Goal: Find specific page/section: Find specific page/section

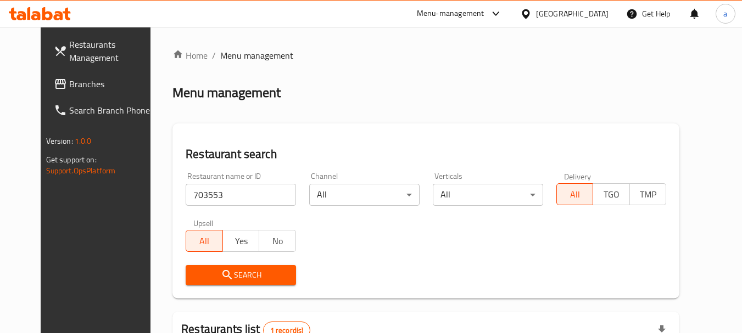
scroll to position [143, 0]
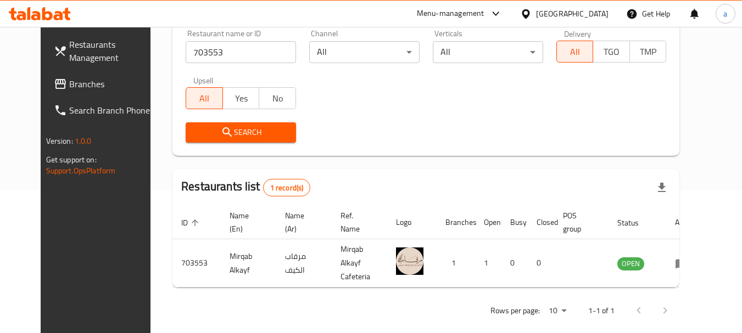
click at [69, 81] on span "Branches" at bounding box center [112, 83] width 87 height 13
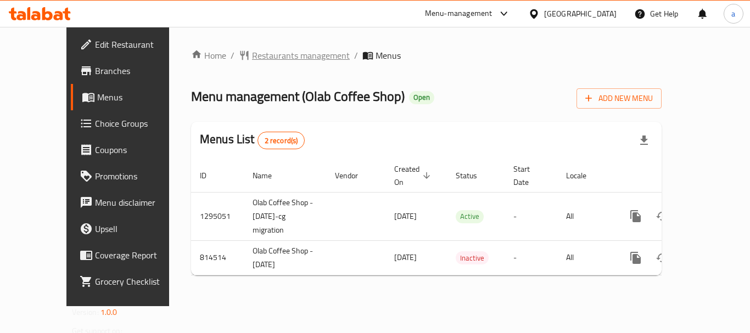
click at [252, 54] on span "Restaurants management" at bounding box center [301, 55] width 98 height 13
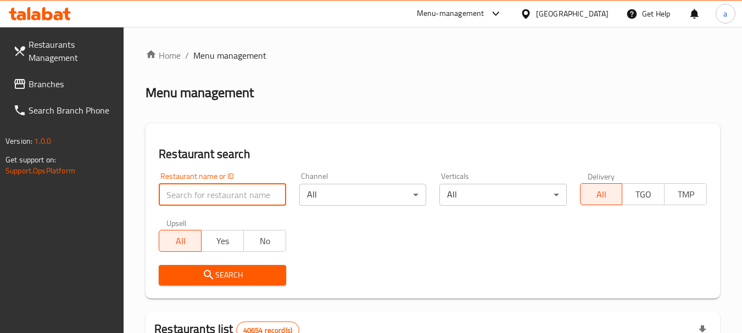
click at [225, 188] on input "search" at bounding box center [222, 195] width 127 height 22
paste input "654818"
type input "654818"
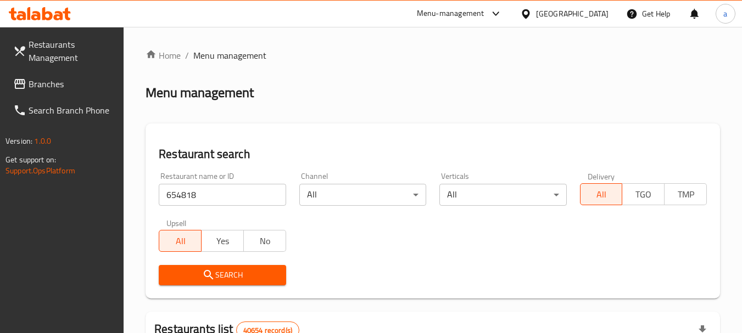
click at [234, 271] on span "Search" at bounding box center [221, 276] width 109 height 14
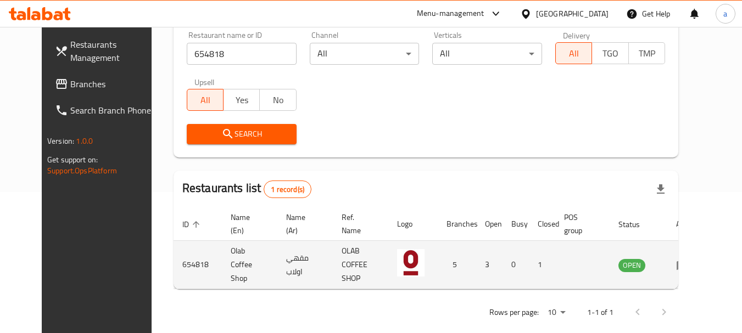
scroll to position [147, 0]
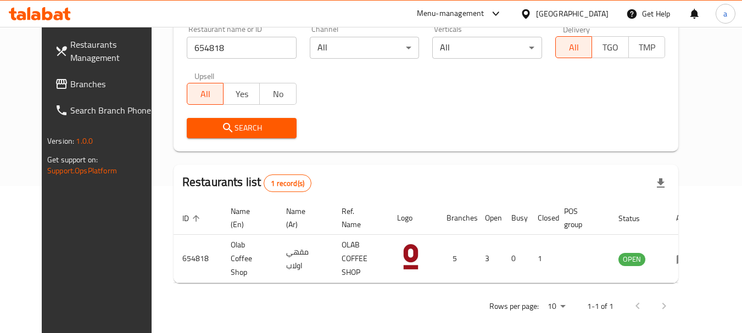
click at [75, 89] on span "Branches" at bounding box center [113, 83] width 87 height 13
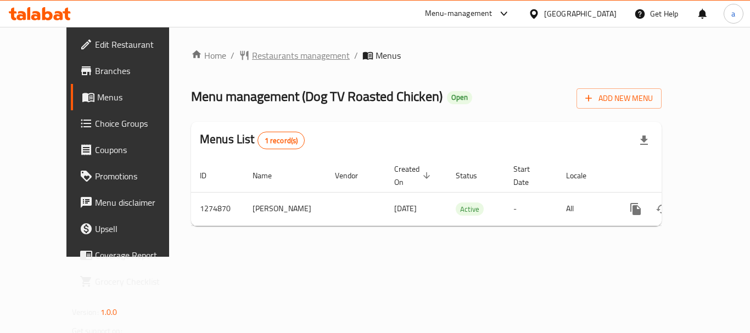
click at [258, 59] on span "Restaurants management" at bounding box center [301, 55] width 98 height 13
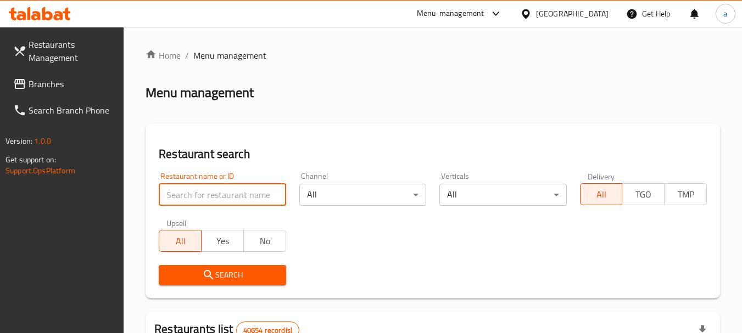
click at [245, 188] on input "search" at bounding box center [222, 195] width 127 height 22
paste input "691389"
type input "691389"
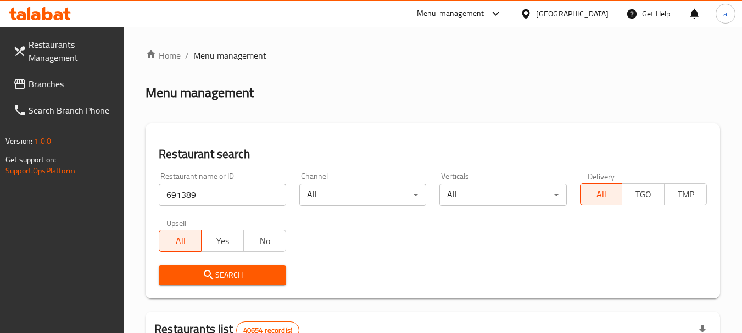
click at [254, 271] on span "Search" at bounding box center [221, 276] width 109 height 14
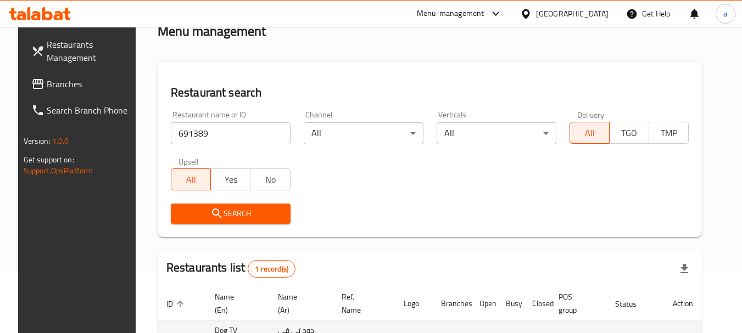
scroll to position [157, 0]
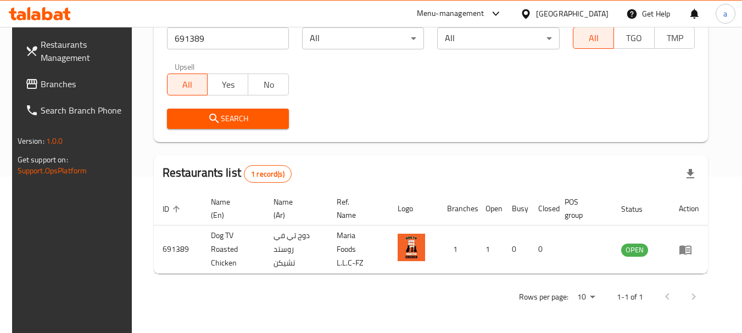
click at [575, 10] on div "[GEOGRAPHIC_DATA]" at bounding box center [572, 14] width 72 height 12
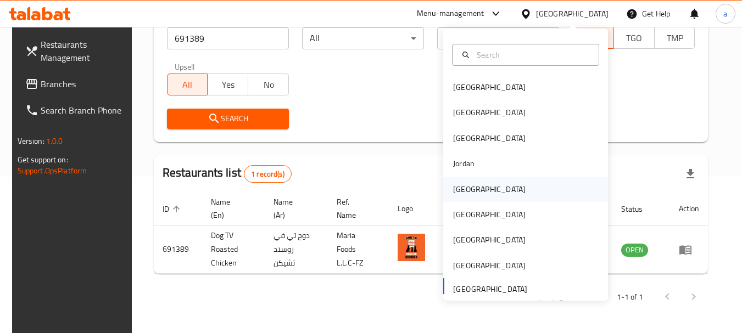
click at [468, 189] on div "Kuwait" at bounding box center [489, 189] width 90 height 25
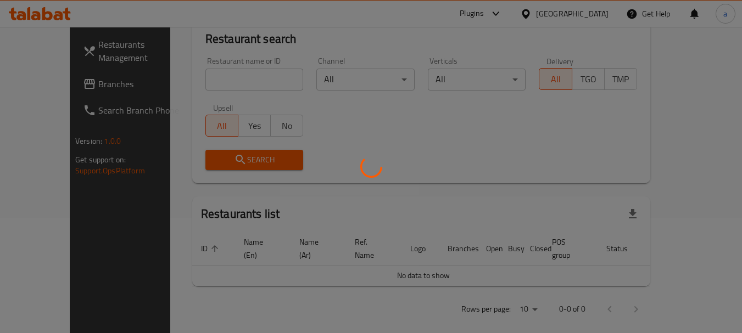
scroll to position [157, 0]
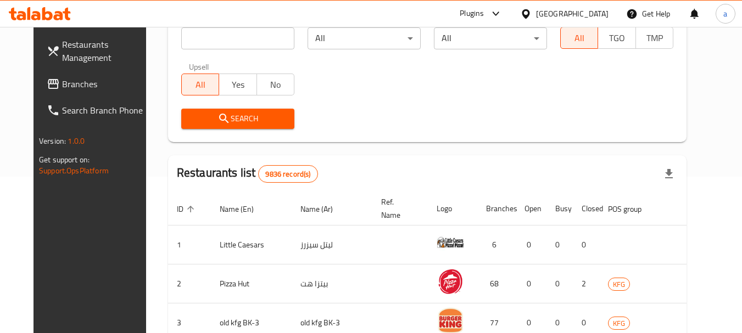
click at [62, 81] on span "Branches" at bounding box center [105, 83] width 87 height 13
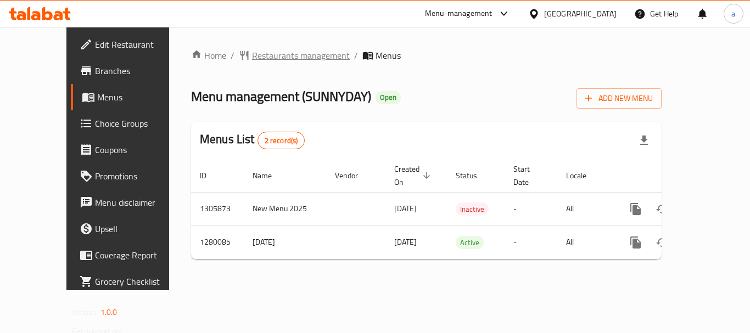
click at [252, 54] on span "Restaurants management" at bounding box center [301, 55] width 98 height 13
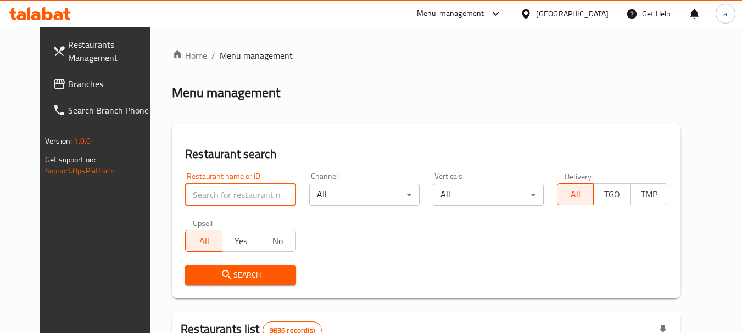
click at [207, 185] on input "search" at bounding box center [240, 195] width 110 height 22
paste input "693613"
type input "693613"
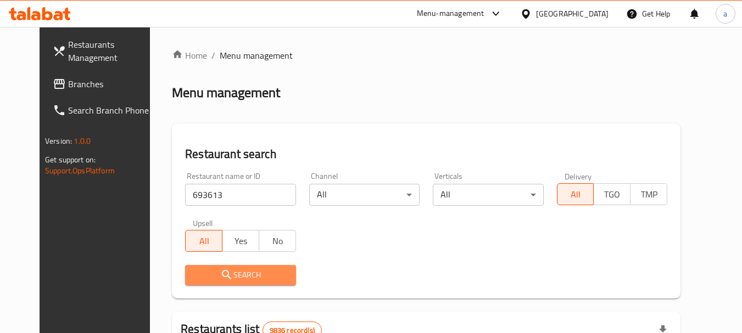
click at [236, 273] on span "Search" at bounding box center [240, 276] width 93 height 14
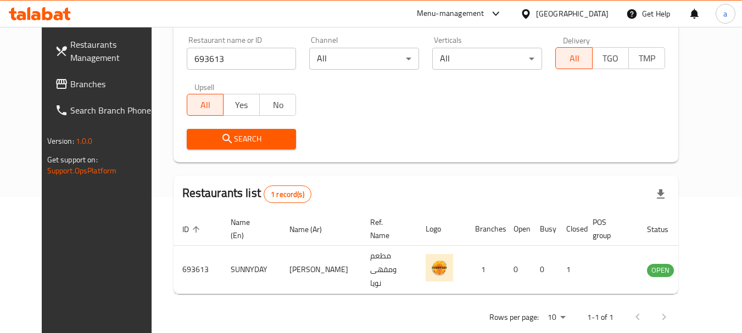
scroll to position [147, 0]
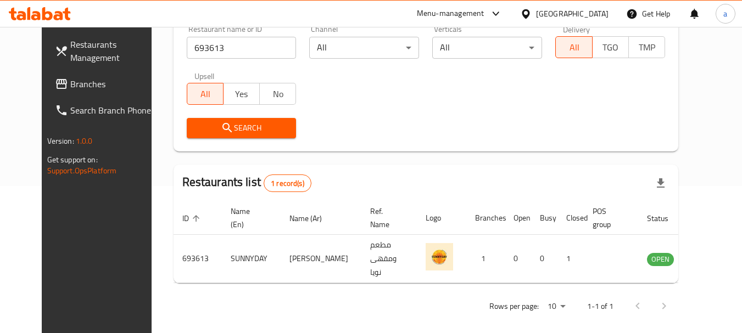
click at [536, 10] on div at bounding box center [528, 14] width 16 height 12
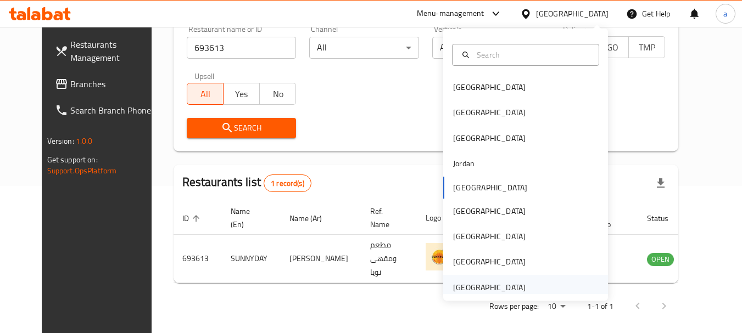
click at [471, 285] on div "[GEOGRAPHIC_DATA]" at bounding box center [489, 288] width 72 height 12
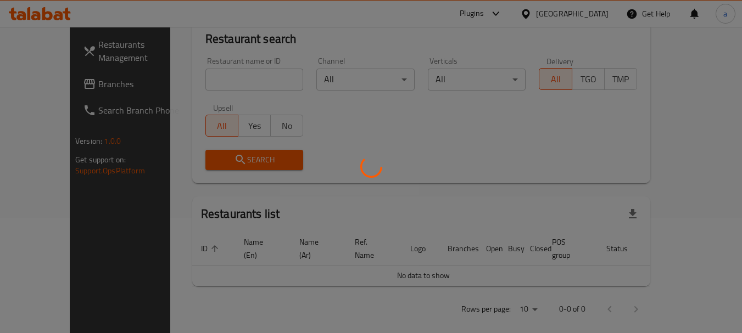
scroll to position [147, 0]
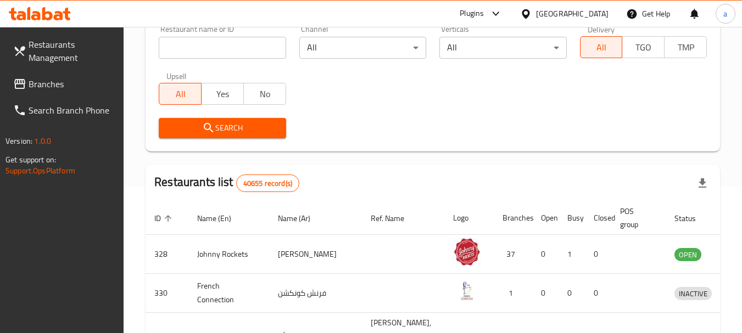
click at [55, 84] on span "Branches" at bounding box center [72, 83] width 87 height 13
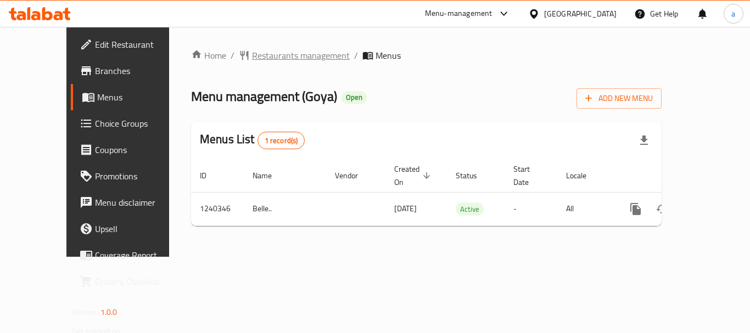
click at [252, 51] on span "Restaurants management" at bounding box center [301, 55] width 98 height 13
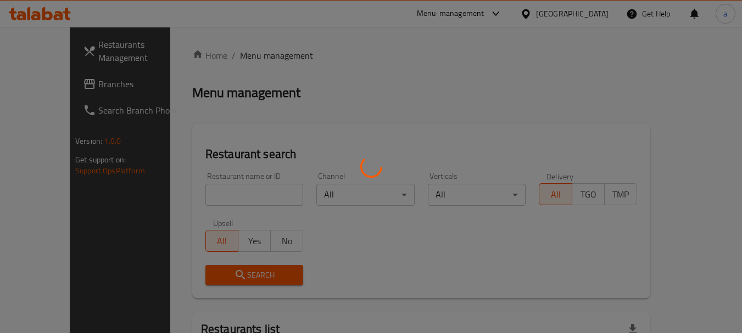
click at [216, 195] on div at bounding box center [371, 166] width 742 height 333
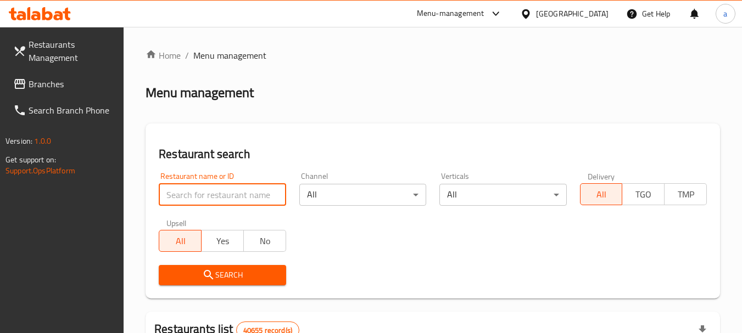
click at [216, 195] on input "search" at bounding box center [222, 195] width 127 height 22
paste input "680311"
type input "680311"
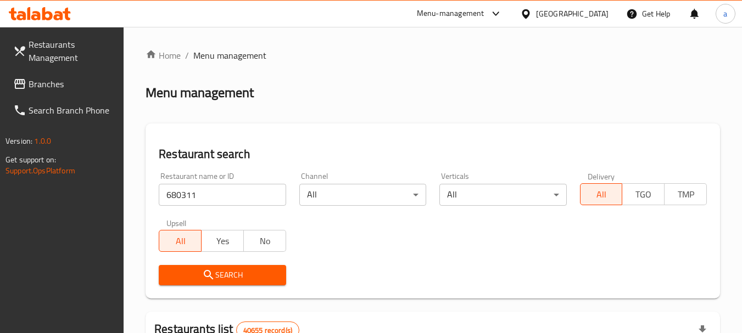
click at [238, 278] on span "Search" at bounding box center [221, 276] width 109 height 14
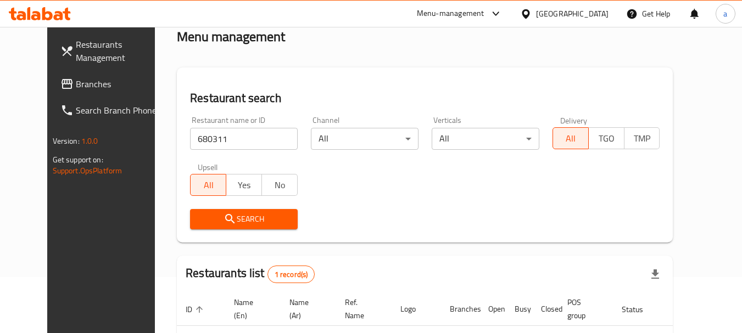
scroll to position [147, 0]
